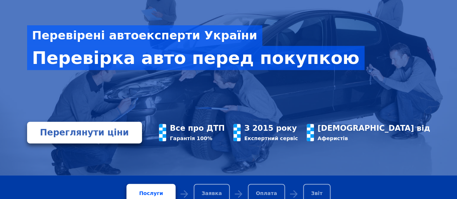
scroll to position [108, 0]
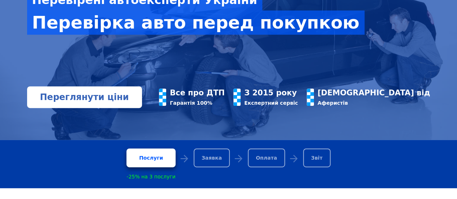
click at [101, 101] on link "Переглянути ціни" at bounding box center [84, 97] width 115 height 22
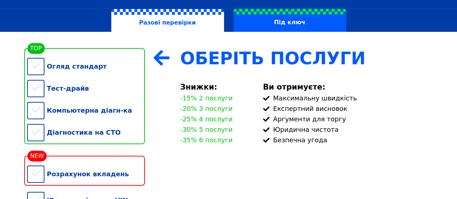
scroll to position [72, 0]
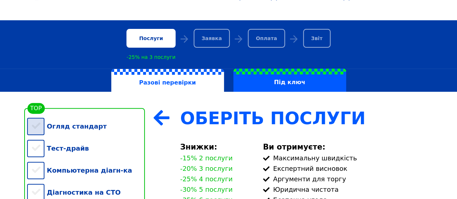
click at [37, 127] on div "Огляд стандарт" at bounding box center [86, 126] width 118 height 22
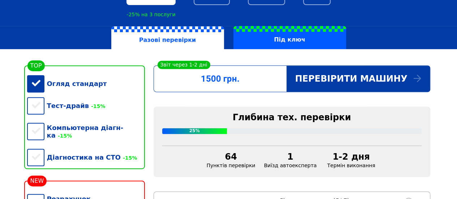
scroll to position [144, 0]
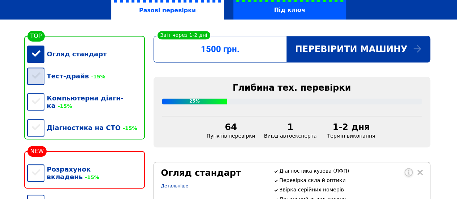
click at [32, 82] on div "Тест-драйв -15%" at bounding box center [86, 76] width 118 height 22
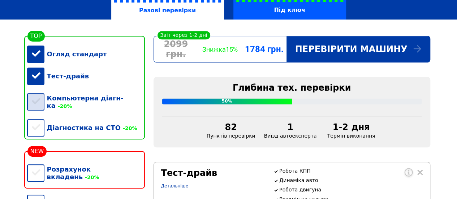
click at [36, 104] on div "Компьютерна діагн-ка -20%" at bounding box center [86, 102] width 118 height 30
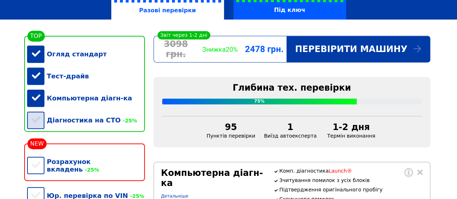
click at [37, 121] on div "Діагностика на СТО -25%" at bounding box center [86, 120] width 118 height 22
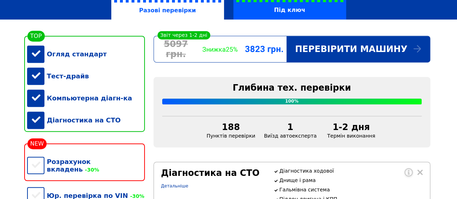
click at [36, 101] on div "Компьютерна діагн-ка" at bounding box center [86, 98] width 118 height 22
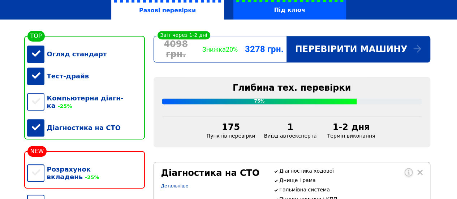
click at [38, 127] on div "Діагностика на СТО" at bounding box center [86, 128] width 118 height 22
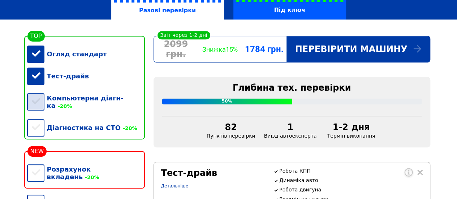
click at [35, 101] on div "Компьютерна діагн-ка -20%" at bounding box center [86, 102] width 118 height 30
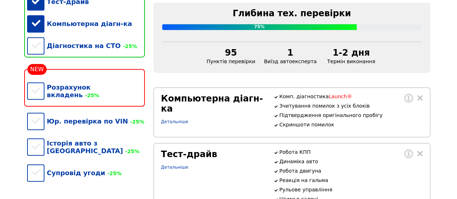
scroll to position [217, 0]
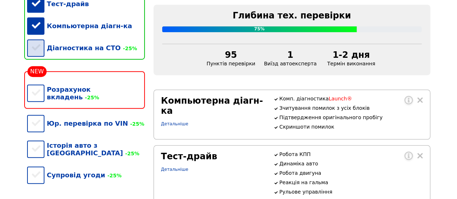
click at [34, 52] on div "Діагностика на СТО -25%" at bounding box center [86, 48] width 118 height 22
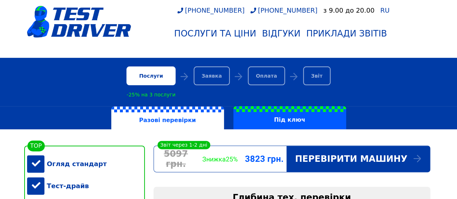
scroll to position [108, 0]
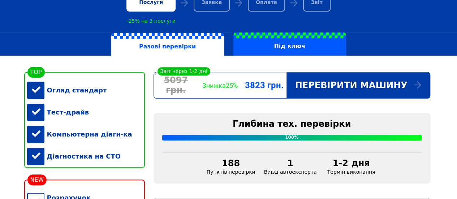
click at [34, 163] on div "Діагностика на СТО" at bounding box center [86, 156] width 118 height 22
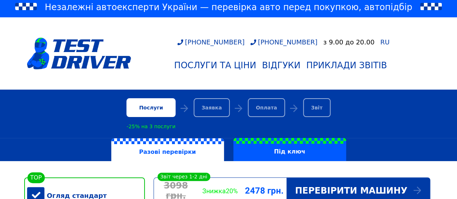
scroll to position [0, 0]
